Goal: Task Accomplishment & Management: Manage account settings

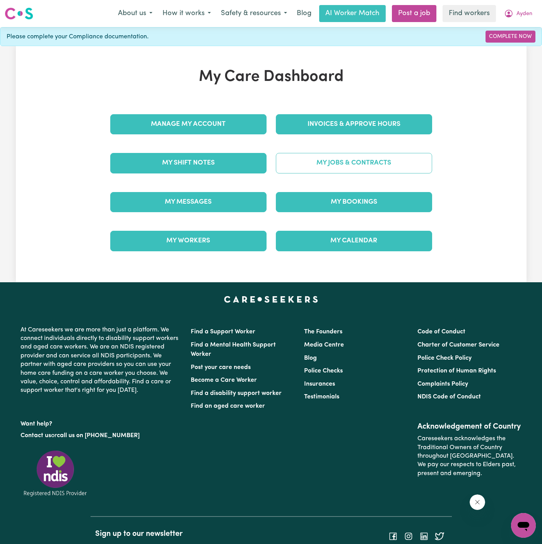
click at [376, 167] on link "My Jobs & Contracts" at bounding box center [354, 163] width 156 height 20
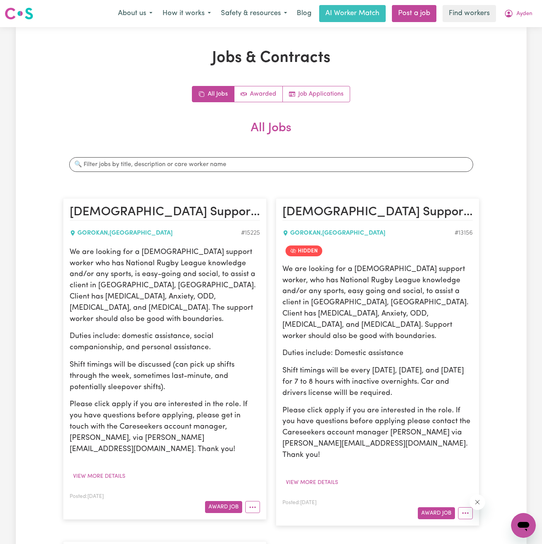
scroll to position [103, 0]
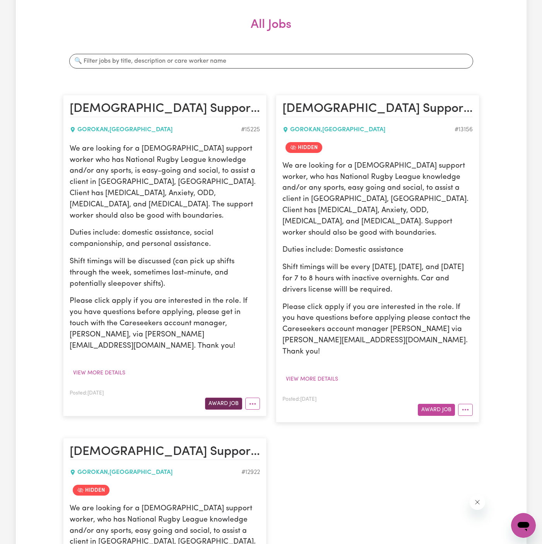
click at [229, 397] on button "Award Job" at bounding box center [223, 403] width 37 height 12
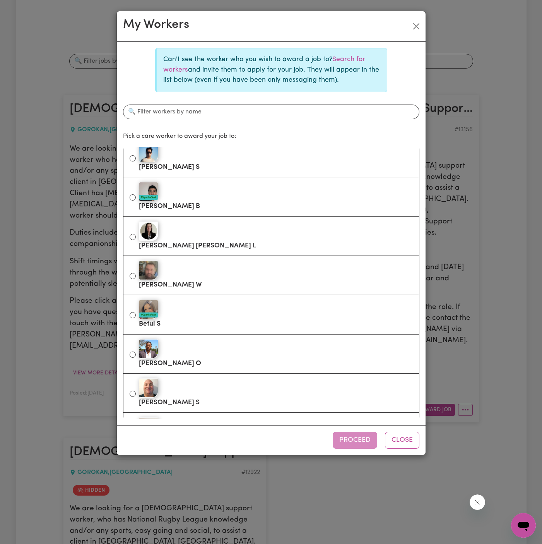
scroll to position [159, 0]
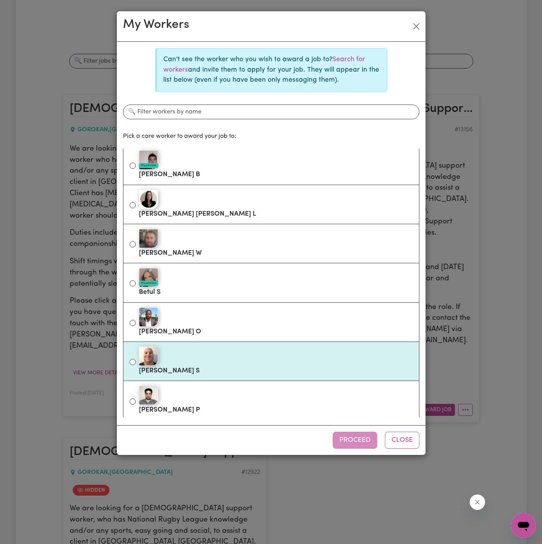
click at [258, 356] on div at bounding box center [276, 355] width 274 height 19
click at [136, 359] on input "[PERSON_NAME]" at bounding box center [133, 362] width 6 height 6
radio input "true"
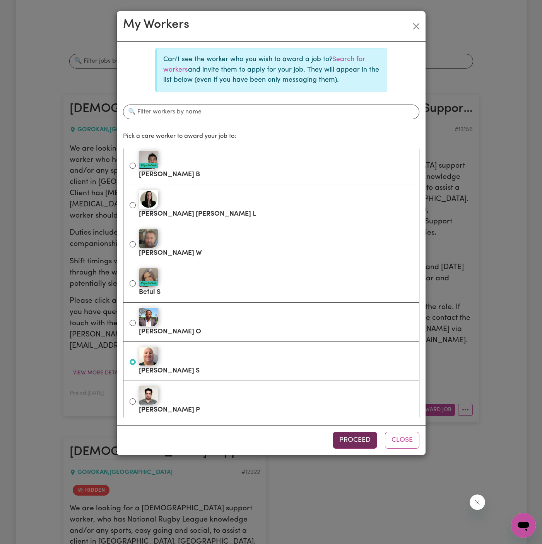
click at [363, 438] on button "Proceed" at bounding box center [355, 439] width 44 height 17
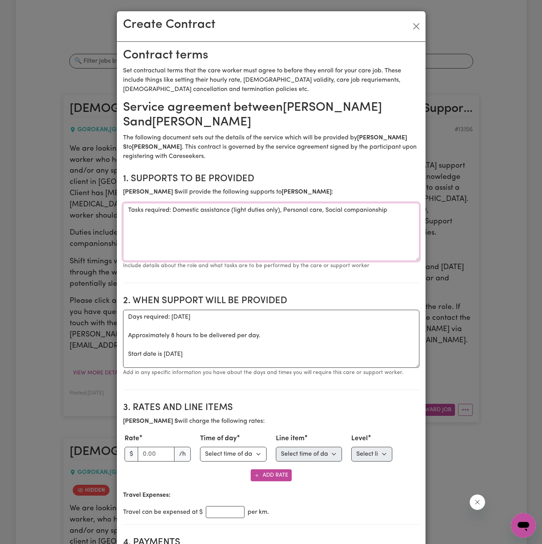
drag, startPoint x: 172, startPoint y: 206, endPoint x: 105, endPoint y: 209, distance: 66.6
click at [105, 209] on div "Create Contract Contract terms Set contractual terms that the care worker must …" at bounding box center [271, 272] width 542 height 544
type textarea "Domestic assistance (light duties only), Personal care, Social companionship"
click at [417, 25] on button "Close" at bounding box center [416, 26] width 12 height 12
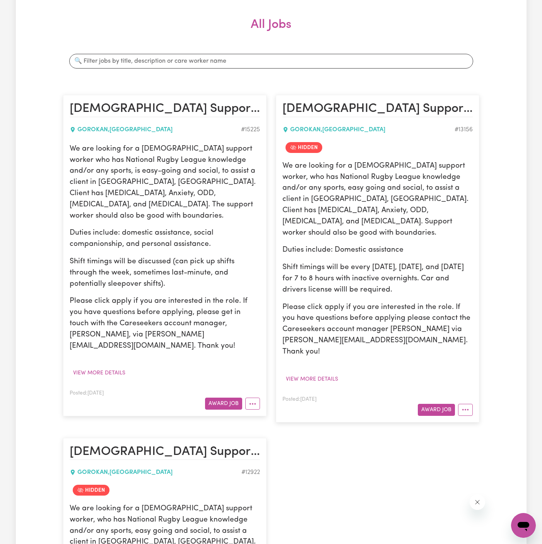
scroll to position [0, 0]
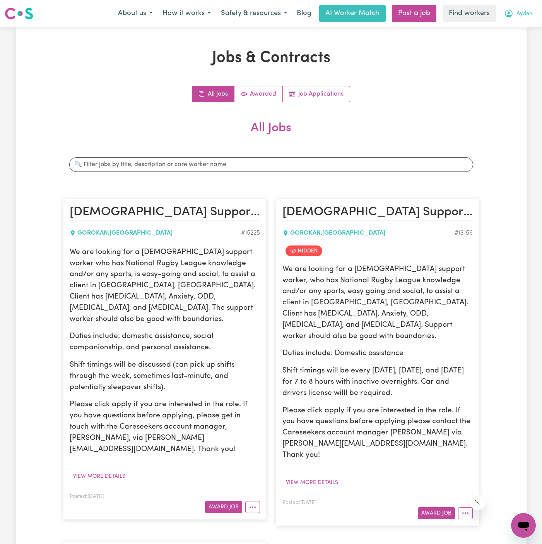
click at [520, 15] on span "Ayden" at bounding box center [525, 14] width 16 height 9
click at [507, 44] on link "Logout" at bounding box center [506, 44] width 61 height 15
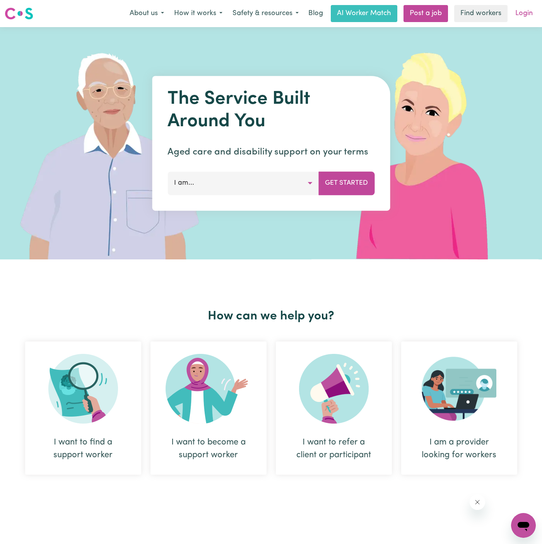
click at [527, 9] on link "Login" at bounding box center [524, 13] width 27 height 17
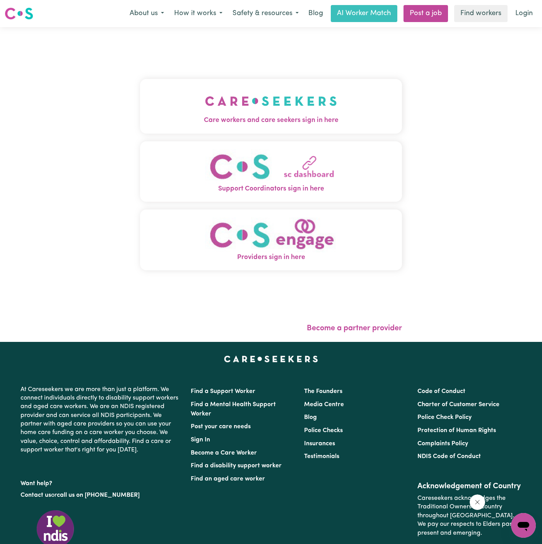
click at [247, 99] on img "Care workers and care seekers sign in here" at bounding box center [271, 101] width 132 height 29
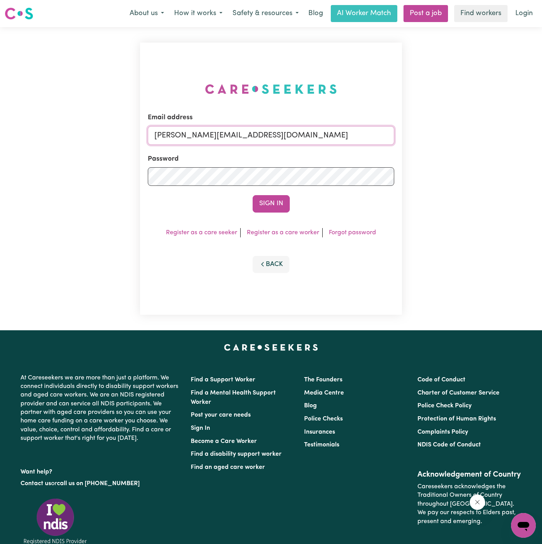
click at [292, 133] on input "[PERSON_NAME][EMAIL_ADDRESS][DOMAIN_NAME]" at bounding box center [271, 135] width 246 height 19
drag, startPoint x: 195, startPoint y: 135, endPoint x: 486, endPoint y: 151, distance: 291.4
click at [486, 151] on div "Email address [EMAIL_ADDRESS][DOMAIN_NAME] Password Sign In Register as a care …" at bounding box center [271, 178] width 542 height 303
type input "[EMAIL_ADDRESS][DOMAIN_NAME]"
click at [271, 205] on button "Sign In" at bounding box center [271, 203] width 37 height 17
